Goal: Transaction & Acquisition: Purchase product/service

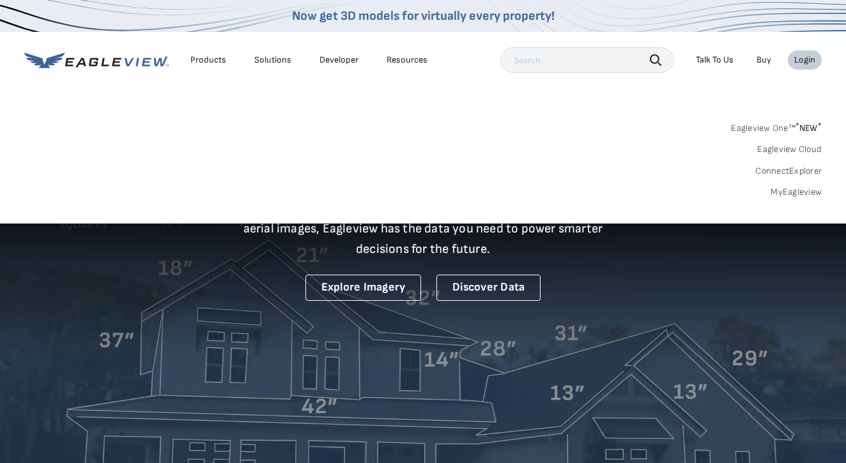
click at [778, 190] on link "MyEagleview" at bounding box center [796, 193] width 51 height 12
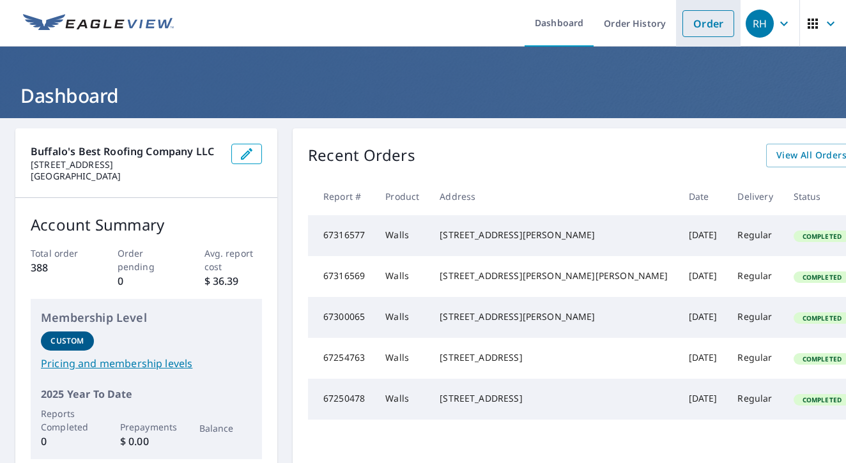
click at [705, 24] on link "Order" at bounding box center [708, 23] width 52 height 27
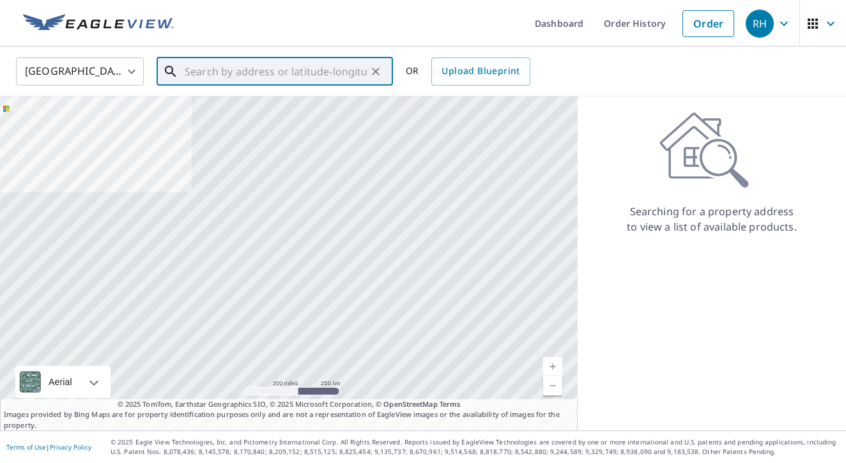
click at [306, 73] on input "text" at bounding box center [276, 72] width 182 height 36
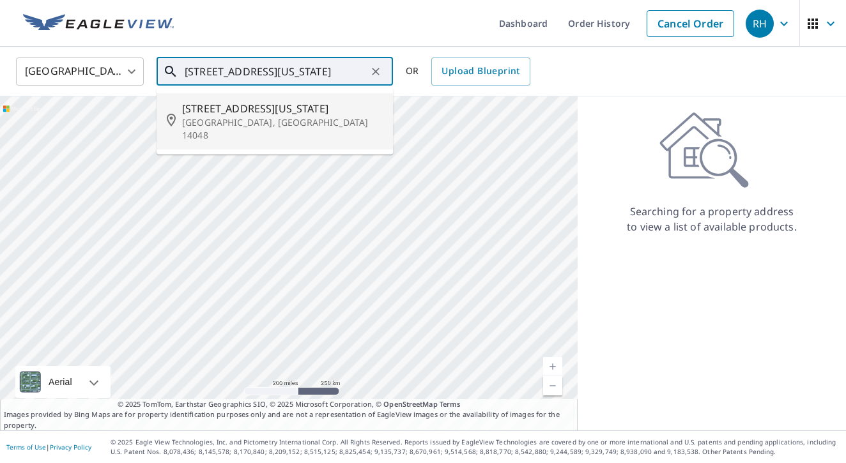
click at [240, 112] on span "832 Washington Ave" at bounding box center [282, 108] width 201 height 15
type input "832 Washington Ave Dunkirk, NY 14048"
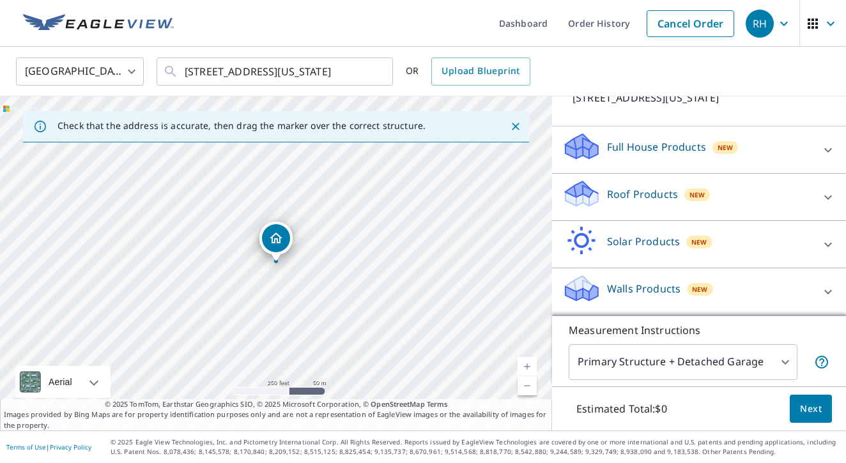
scroll to position [102, 0]
click at [603, 197] on div "Roof Products New" at bounding box center [687, 197] width 250 height 36
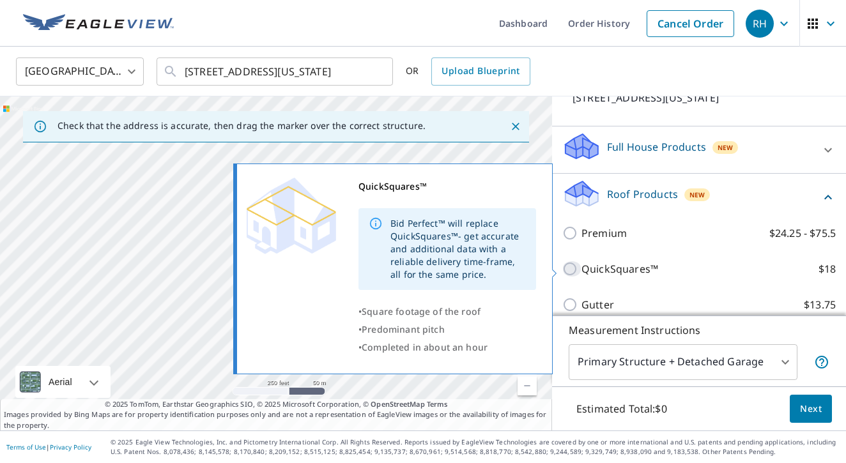
click at [573, 272] on input "QuickSquares™ $18" at bounding box center [571, 268] width 19 height 15
checkbox input "true"
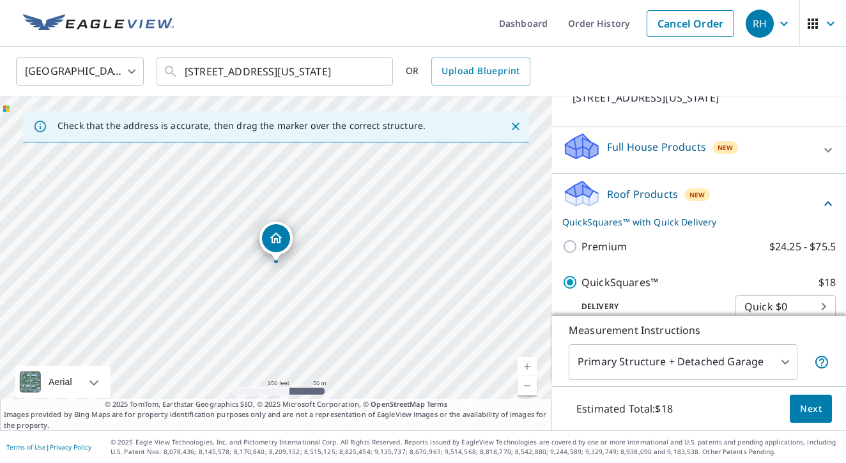
click at [782, 359] on body "RH RH Dashboard Order History Cancel Order RH United States US ​ 832 Washington…" at bounding box center [423, 231] width 846 height 463
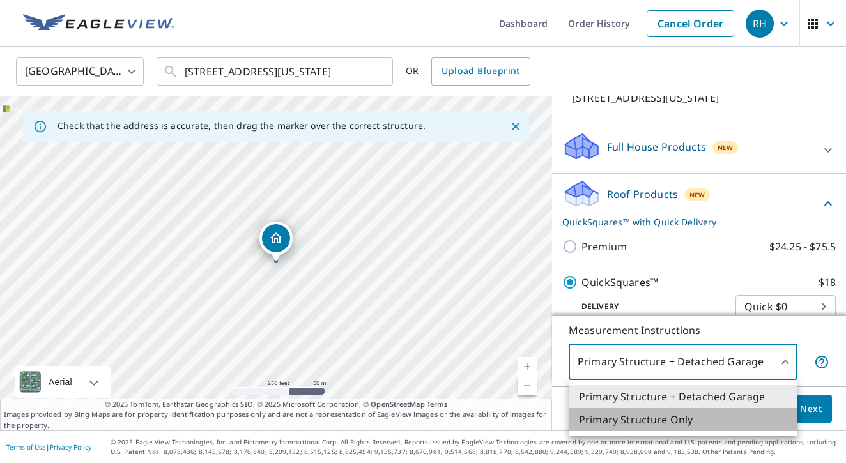
click at [691, 419] on li "Primary Structure Only" at bounding box center [683, 419] width 229 height 23
type input "2"
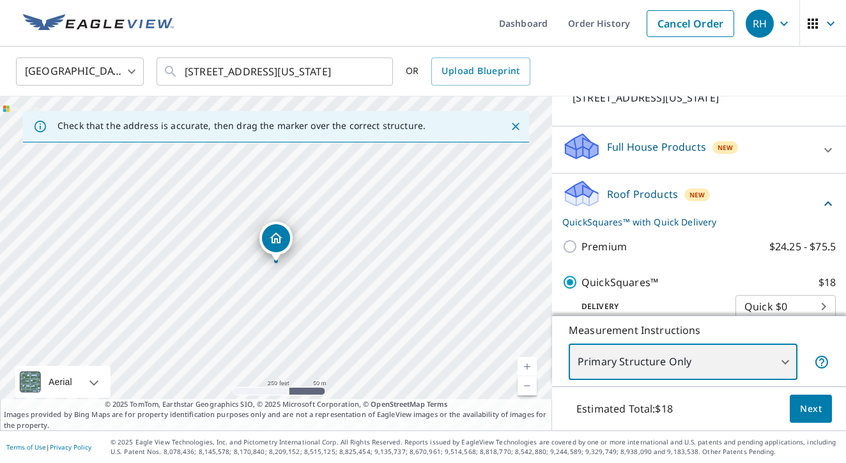
scroll to position [0, 0]
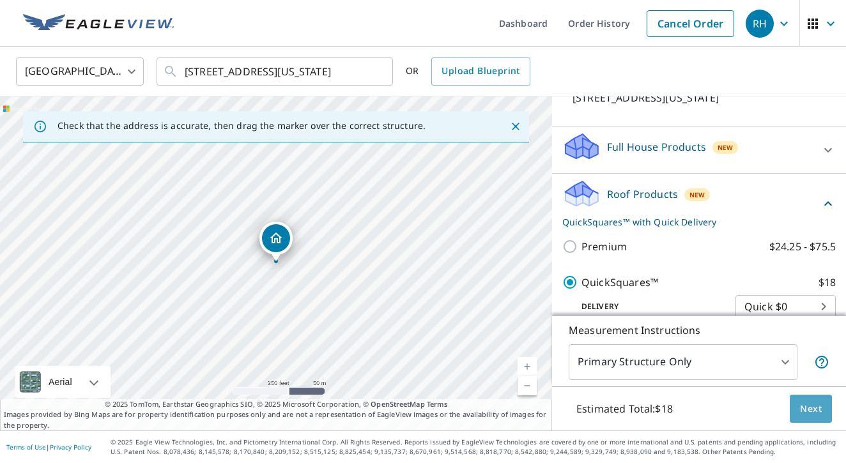
click at [820, 408] on span "Next" at bounding box center [811, 409] width 22 height 16
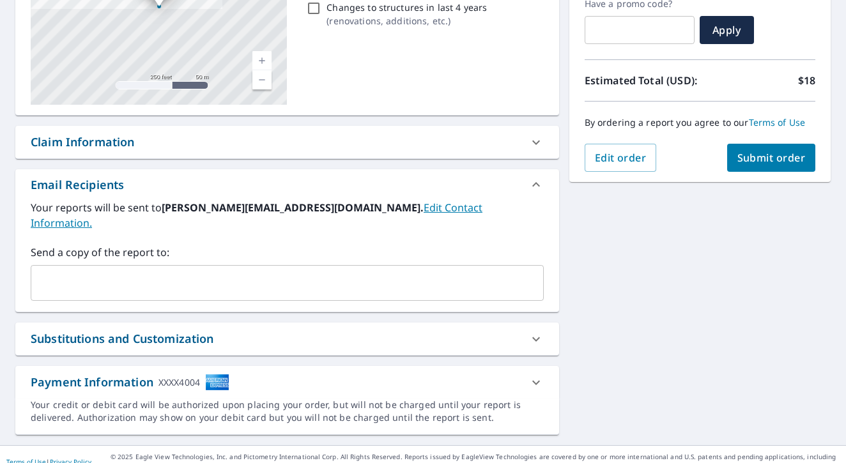
scroll to position [225, 0]
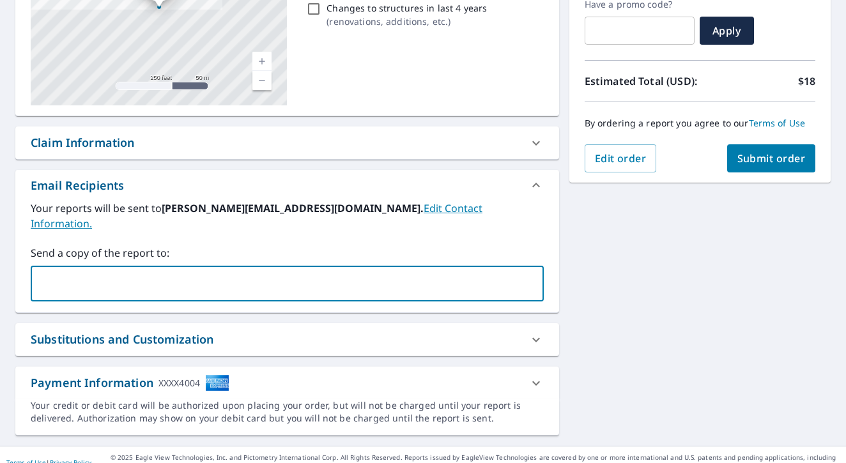
click at [252, 272] on input "text" at bounding box center [277, 284] width 482 height 24
type input "jwilson82303@yahoo.com"
click at [780, 152] on span "Submit order" at bounding box center [771, 158] width 68 height 14
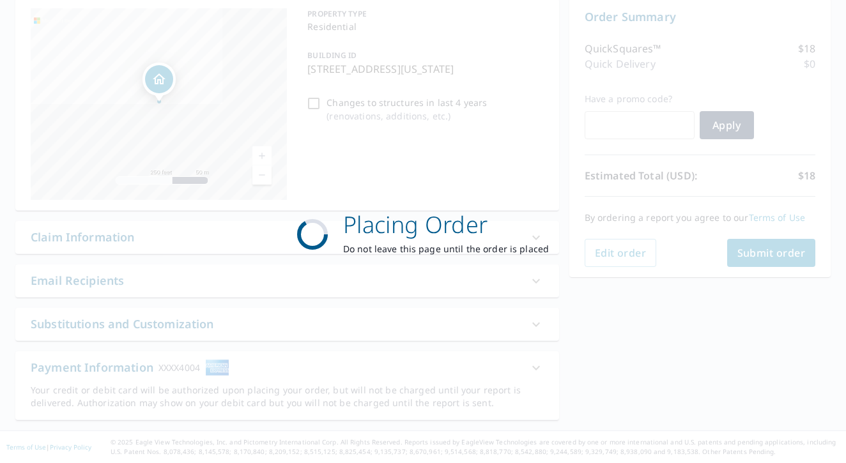
scroll to position [130, 0]
